Goal: Task Accomplishment & Management: Use online tool/utility

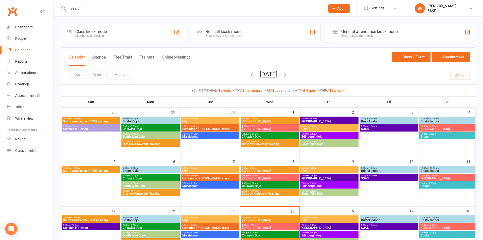
click at [226, 32] on div "Roll call kiosk mode" at bounding box center [224, 31] width 37 height 5
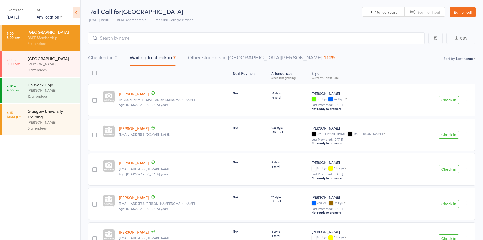
click at [19, 16] on link "[DATE]" at bounding box center [13, 17] width 12 height 6
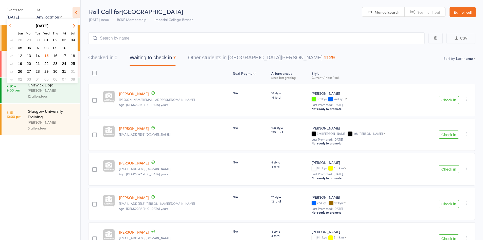
click at [19, 57] on span "12" at bounding box center [20, 55] width 4 height 4
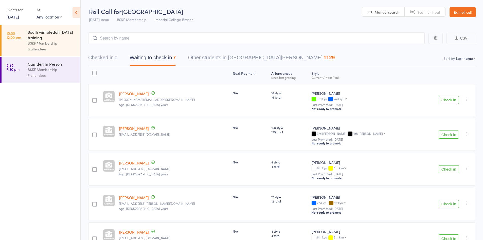
click at [44, 17] on select "Any location [GEOGRAPHIC_DATA] [GEOGRAPHIC_DATA] [GEOGRAPHIC_DATA] Branch [GEOG…" at bounding box center [48, 17] width 25 height 6
select select "2"
click at [36, 14] on select "Any location [GEOGRAPHIC_DATA] [GEOGRAPHIC_DATA] [GEOGRAPHIC_DATA] Branch [GEOG…" at bounding box center [48, 17] width 25 height 6
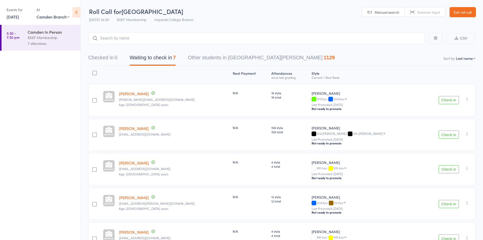
click at [41, 39] on div "BSKF Membership" at bounding box center [52, 38] width 48 height 6
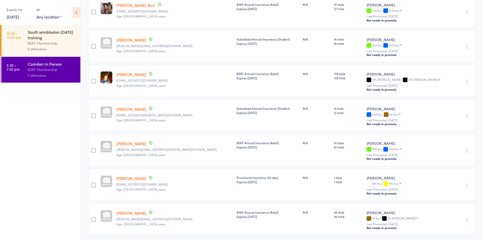
scroll to position [101, 0]
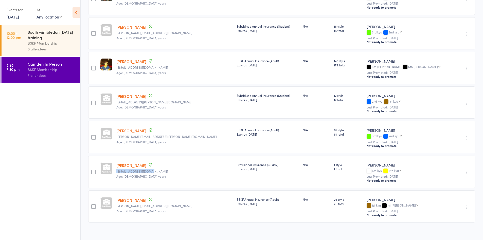
drag, startPoint x: 166, startPoint y: 170, endPoint x: 119, endPoint y: 170, distance: 47.4
click at [119, 170] on div "[PERSON_NAME] [EMAIL_ADDRESS][DOMAIN_NAME] Age: [DEMOGRAPHIC_DATA] years" at bounding box center [174, 172] width 120 height 32
copy small "[EMAIL_ADDRESS][DOMAIN_NAME]"
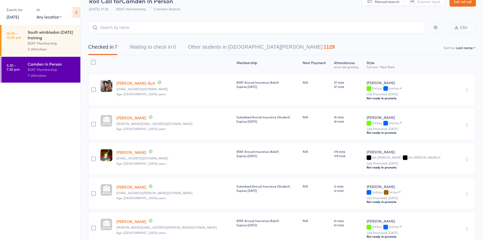
scroll to position [0, 0]
